Goal: Find specific page/section: Find specific page/section

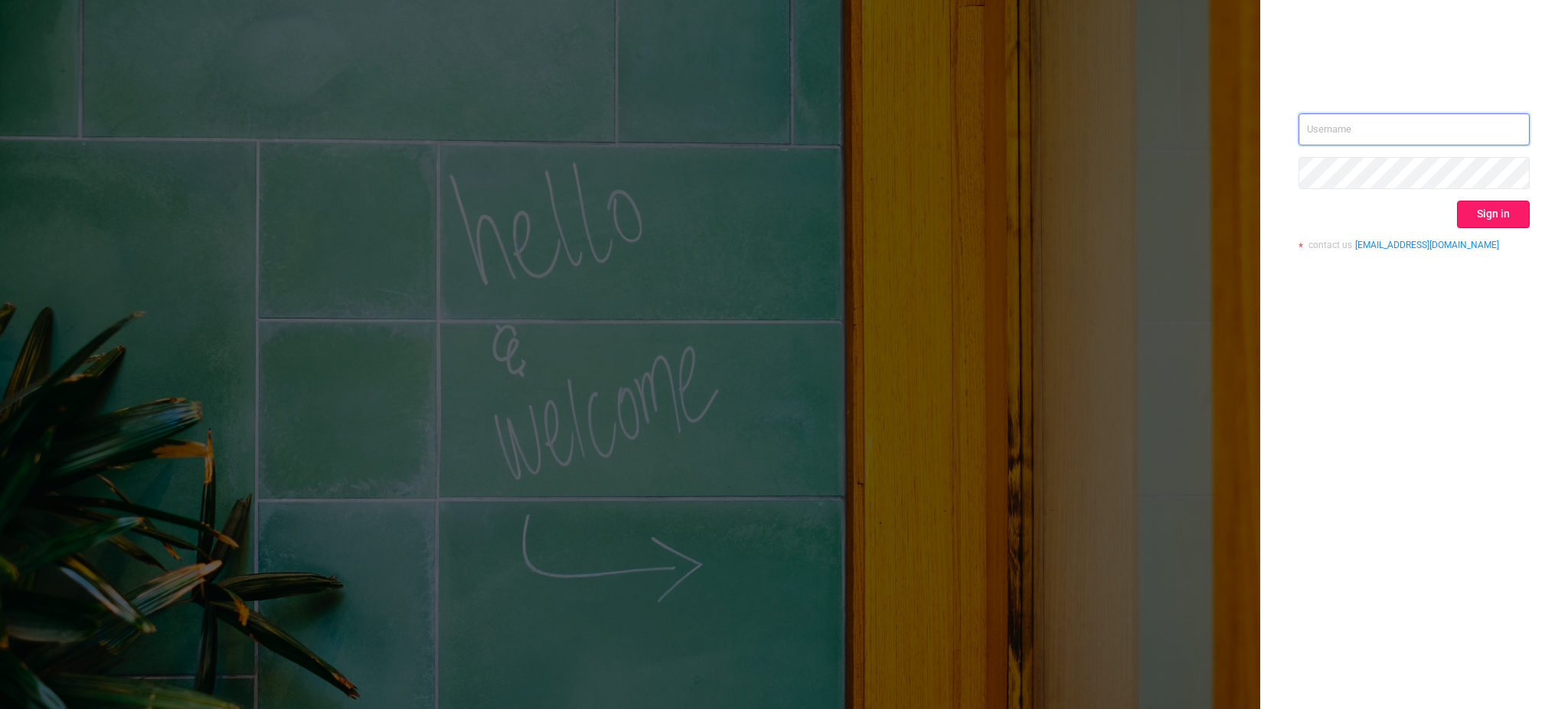
type input "[EMAIL_ADDRESS][DOMAIN_NAME]"
click at [1465, 212] on button "Sign in" at bounding box center [1493, 214] width 73 height 27
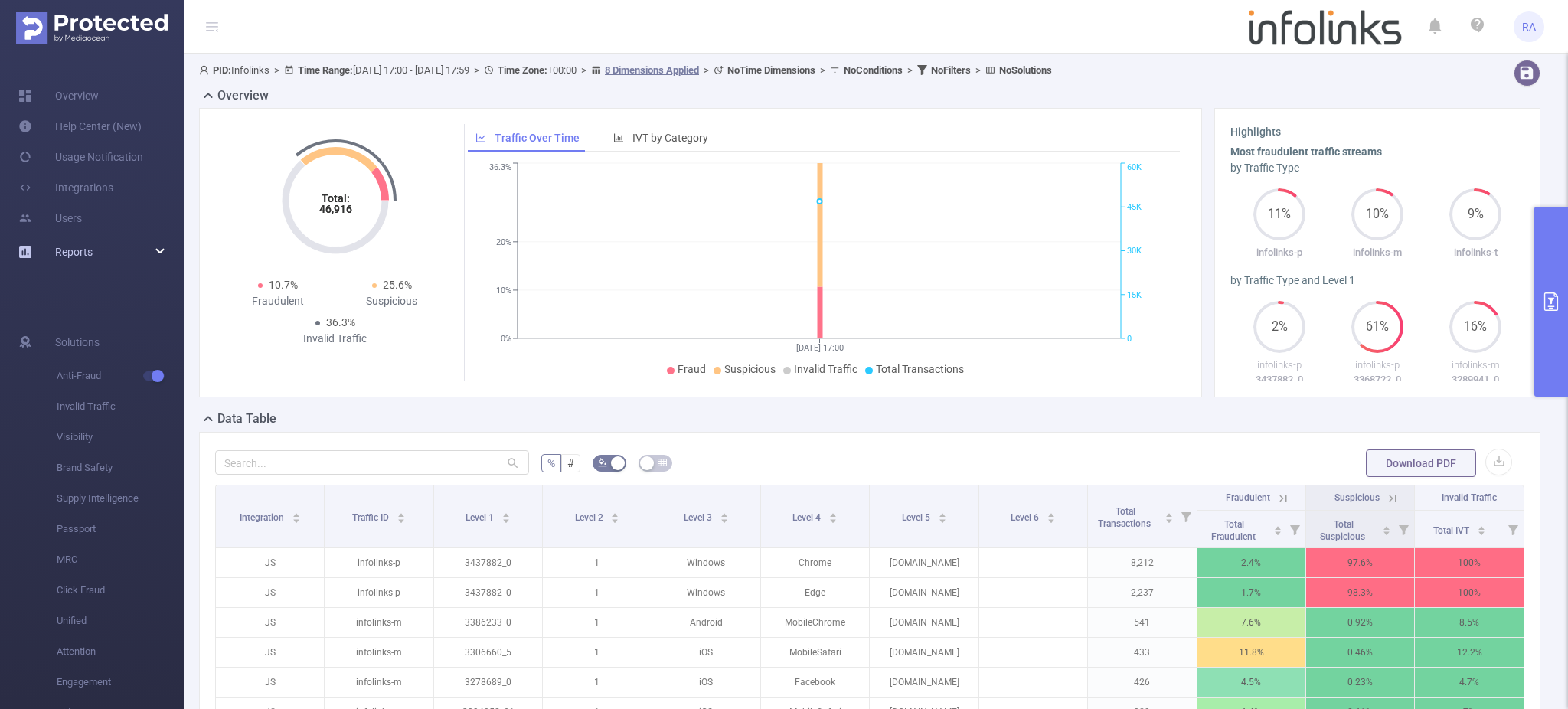
click at [66, 249] on span "Reports" at bounding box center [74, 251] width 38 height 13
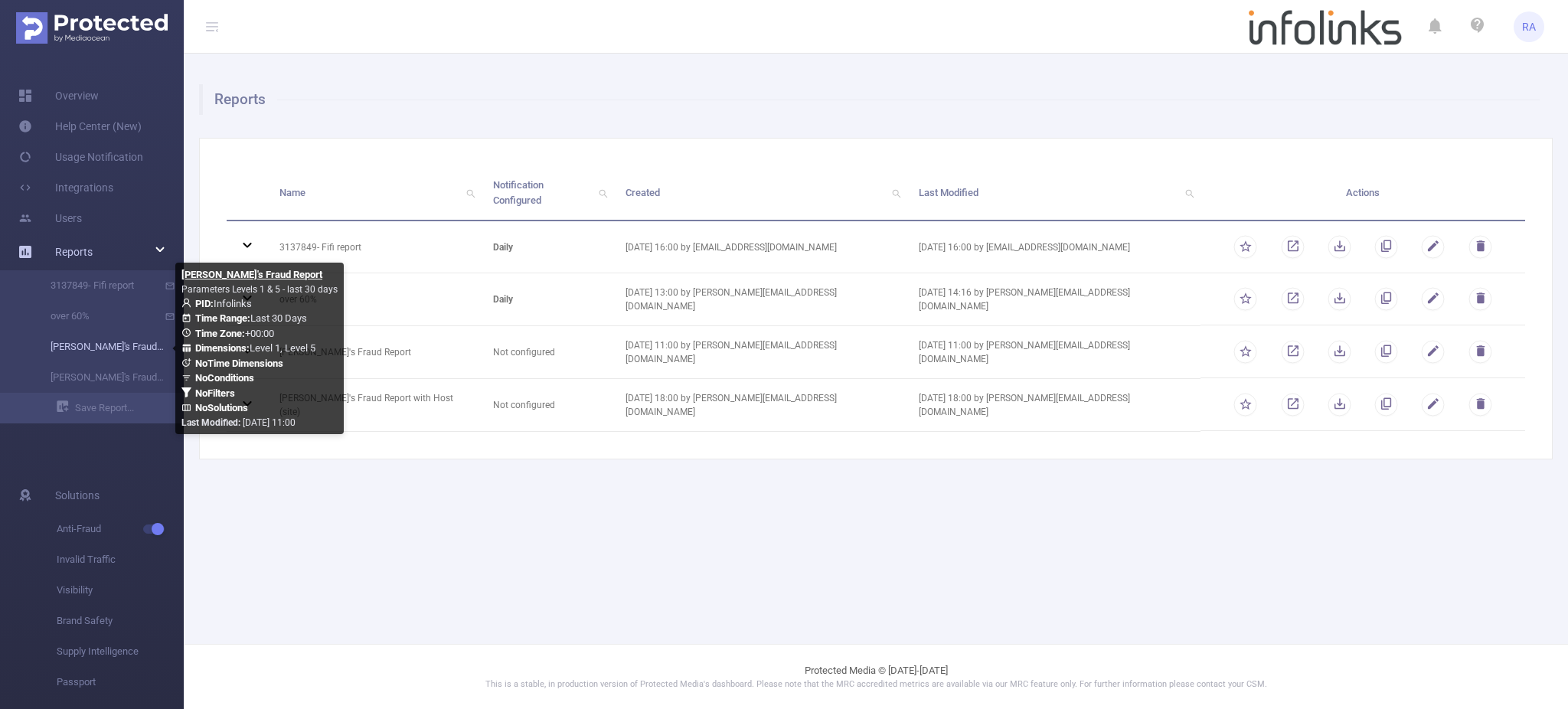
click at [98, 344] on link "[PERSON_NAME]'s Fraud Report" at bounding box center [97, 346] width 134 height 30
